Goal: Transaction & Acquisition: Purchase product/service

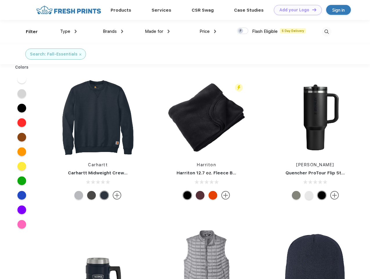
scroll to position [0, 0]
click at [296, 10] on link "Add your Logo Design Tool" at bounding box center [298, 10] width 48 height 10
click at [0, 0] on div "Design Tool" at bounding box center [0, 0] width 0 height 0
click at [312, 10] on link "Add your Logo Design Tool" at bounding box center [298, 10] width 48 height 10
click at [28, 32] on div "Filter" at bounding box center [32, 31] width 12 height 7
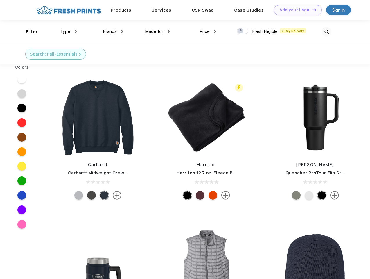
click at [69, 31] on span "Type" at bounding box center [65, 31] width 10 height 5
click at [113, 31] on span "Brands" at bounding box center [110, 31] width 14 height 5
click at [158, 31] on span "Made for" at bounding box center [154, 31] width 18 height 5
click at [208, 31] on span "Price" at bounding box center [205, 31] width 10 height 5
click at [243, 31] on div at bounding box center [242, 31] width 11 height 6
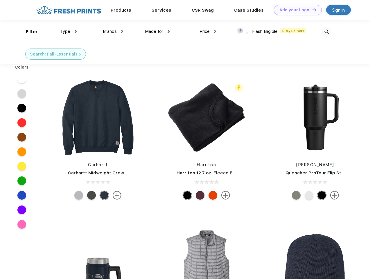
click at [241, 31] on input "checkbox" at bounding box center [239, 29] width 4 height 4
click at [327, 32] on img at bounding box center [327, 32] width 10 height 10
